Goal: Learn about a topic

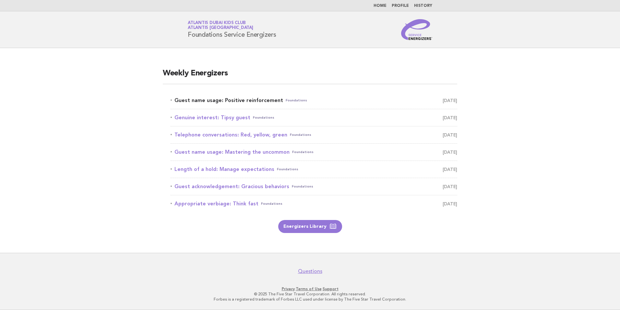
click at [246, 100] on link "Guest name usage: Positive reinforcement Foundations September 13" at bounding box center [314, 100] width 287 height 9
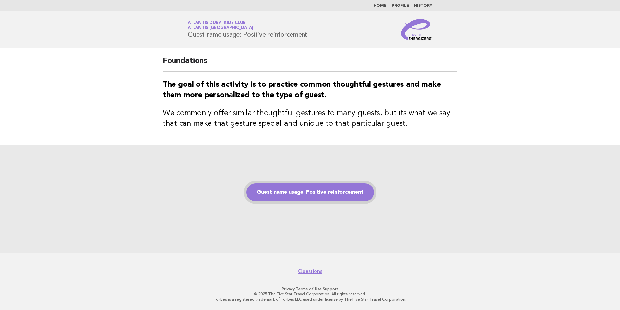
click at [336, 201] on link "Guest name usage: Positive reinforcement" at bounding box center [311, 192] width 128 height 18
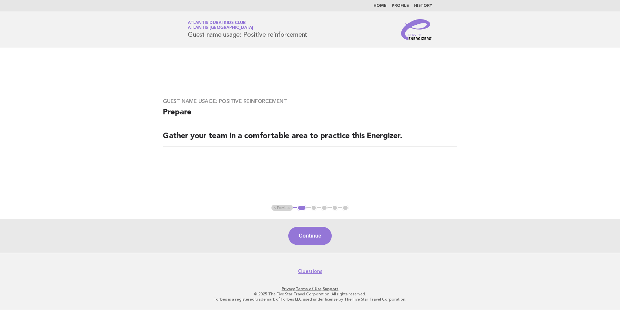
click at [314, 226] on div "Continue" at bounding box center [310, 235] width 620 height 34
click at [317, 236] on button "Continue" at bounding box center [309, 235] width 43 height 18
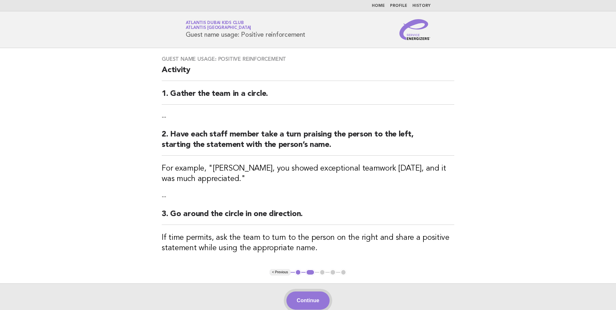
click at [315, 297] on button "Continue" at bounding box center [307, 300] width 43 height 18
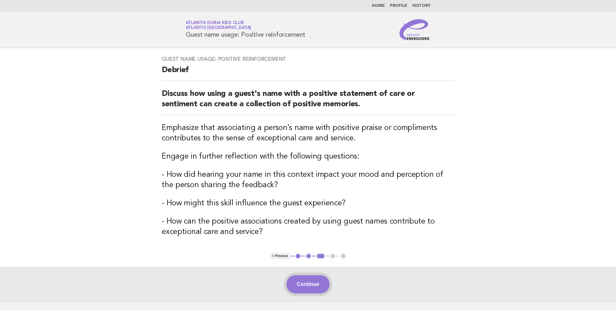
click at [309, 284] on button "Continue" at bounding box center [307, 284] width 43 height 18
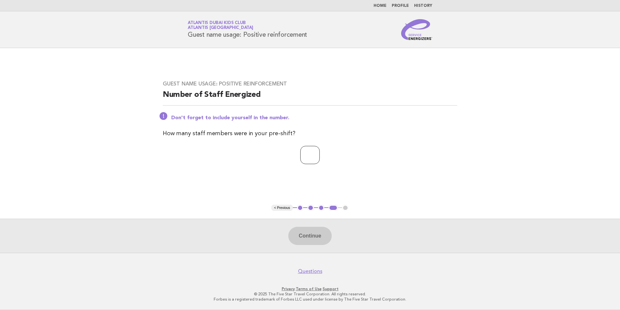
click at [305, 158] on input "number" at bounding box center [309, 155] width 19 height 18
type input "**"
drag, startPoint x: 313, startPoint y: 238, endPoint x: 315, endPoint y: 187, distance: 50.6
click at [314, 230] on button "Continue" at bounding box center [309, 235] width 43 height 18
